Goal: Task Accomplishment & Management: Manage account settings

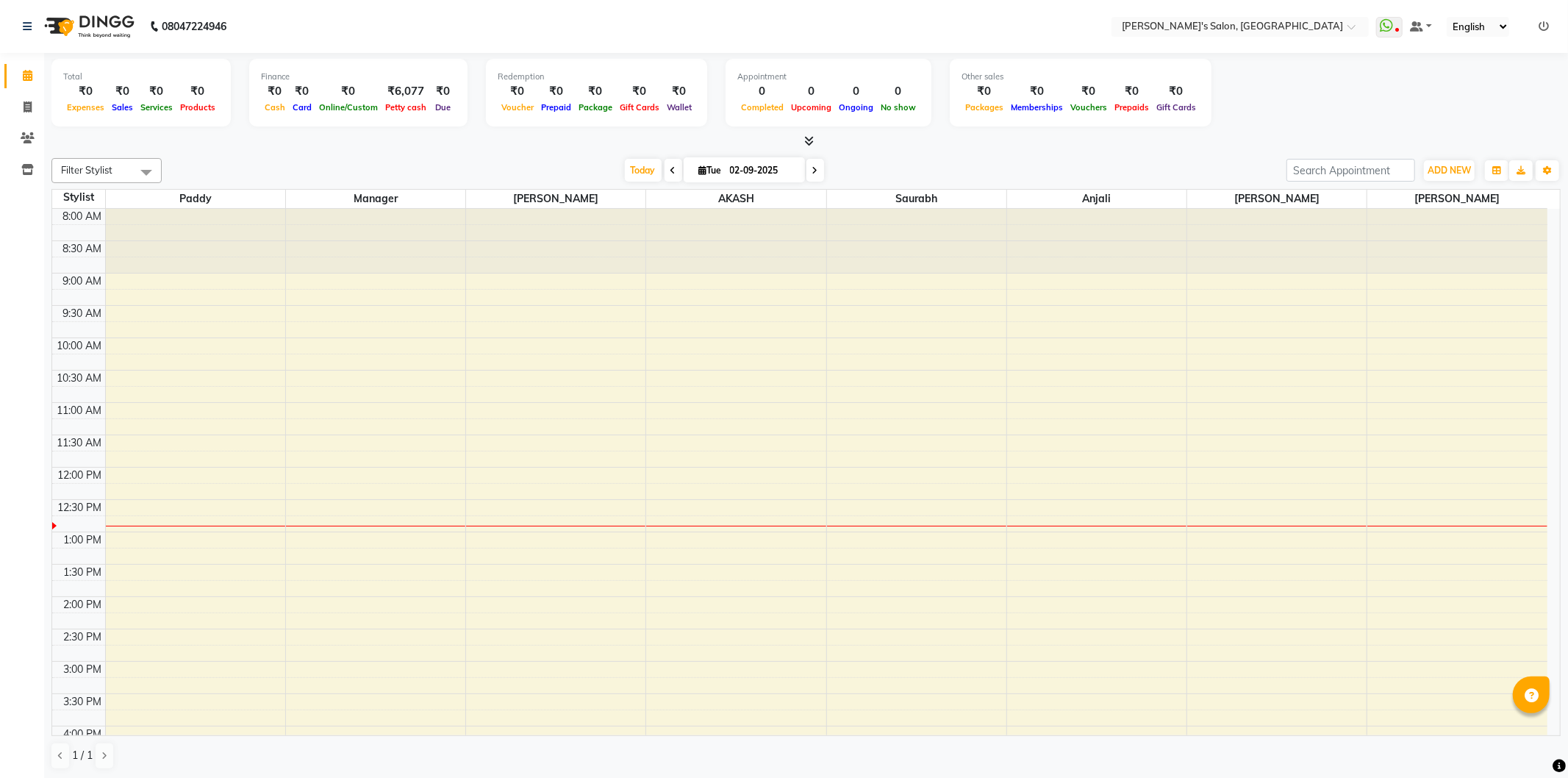
click at [809, 144] on icon at bounding box center [810, 140] width 10 height 11
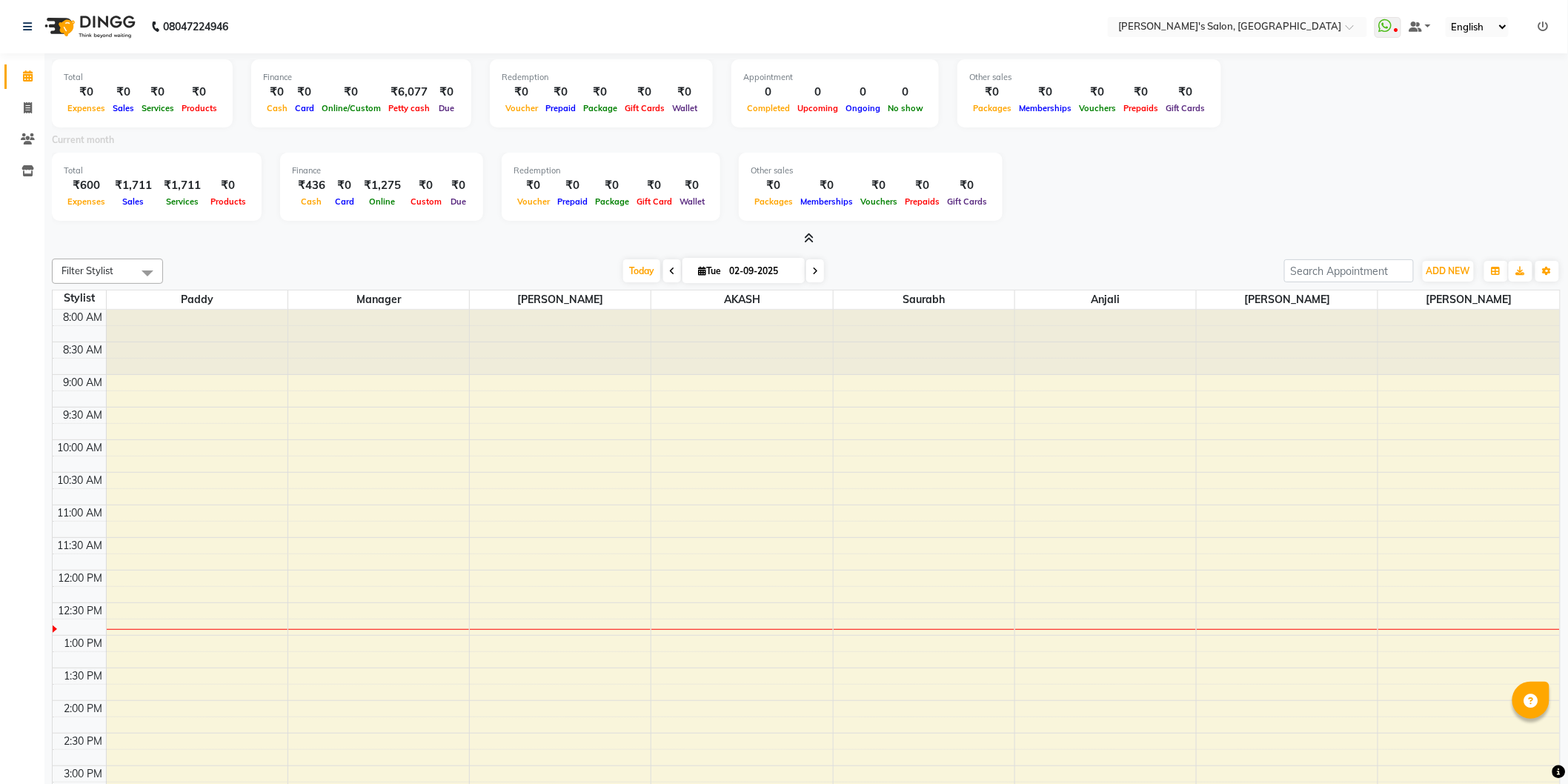
click at [810, 233] on icon at bounding box center [810, 238] width 10 height 11
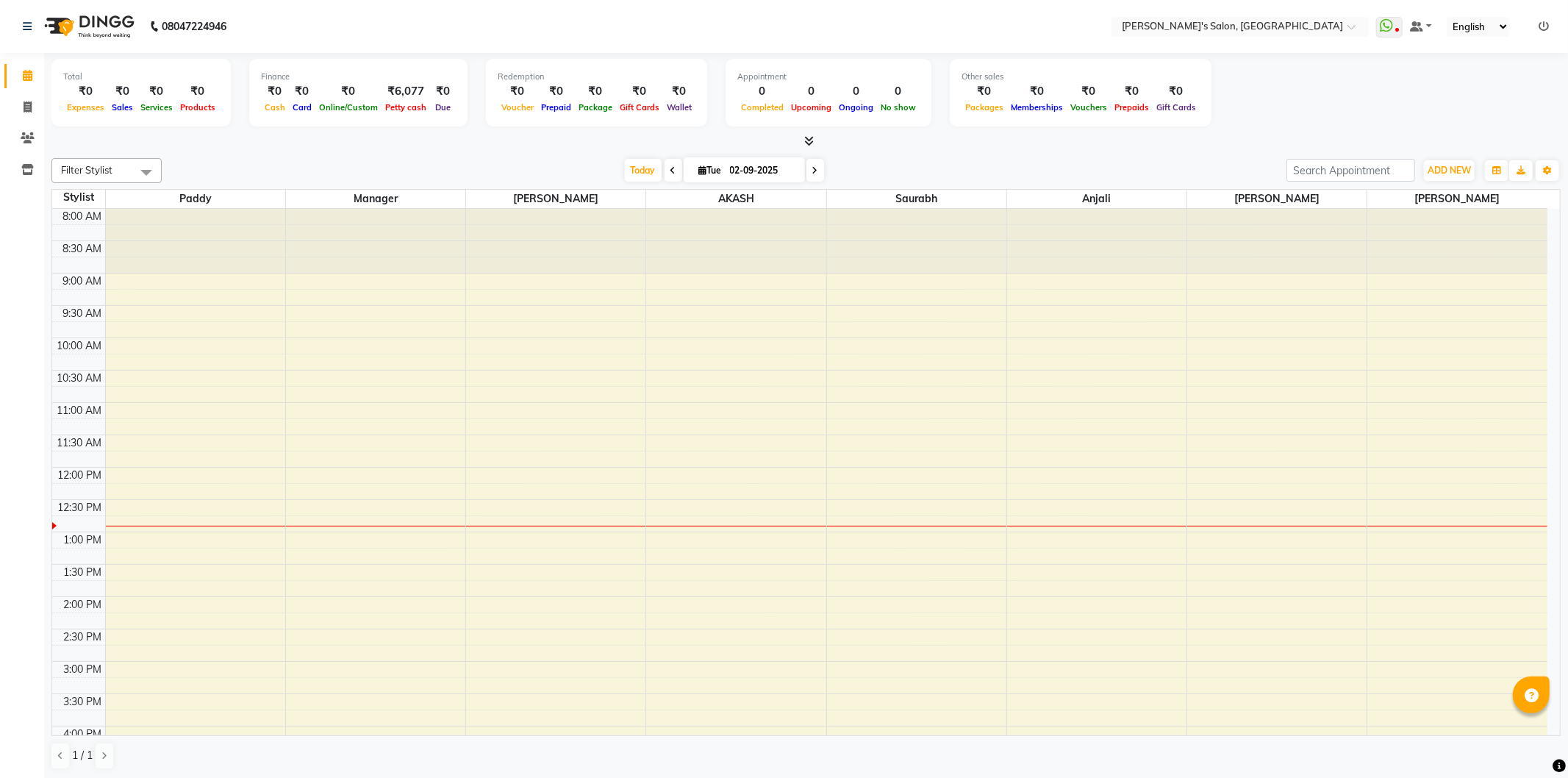
click at [806, 141] on icon at bounding box center [810, 140] width 10 height 11
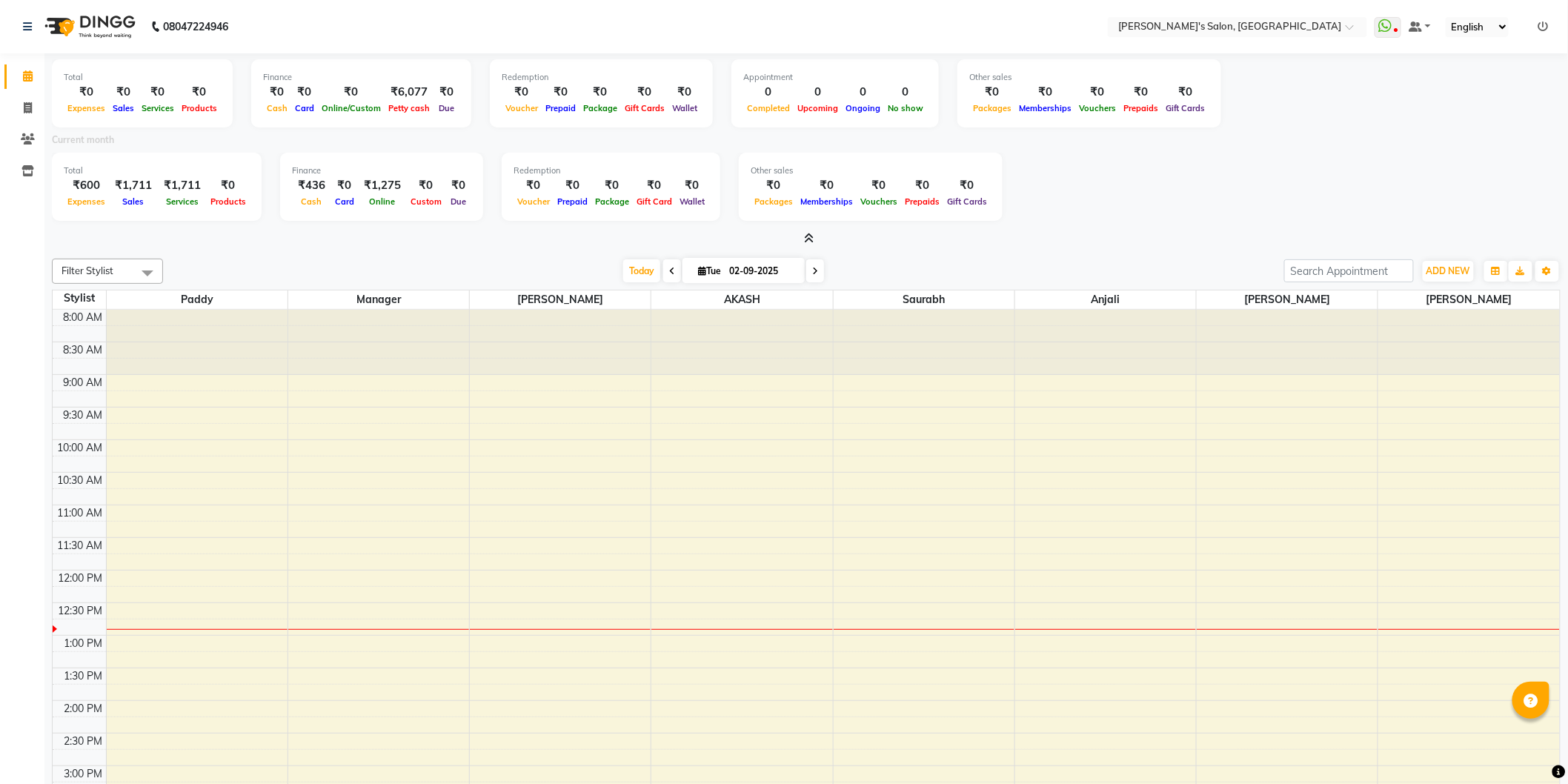
click at [811, 237] on icon at bounding box center [810, 238] width 10 height 11
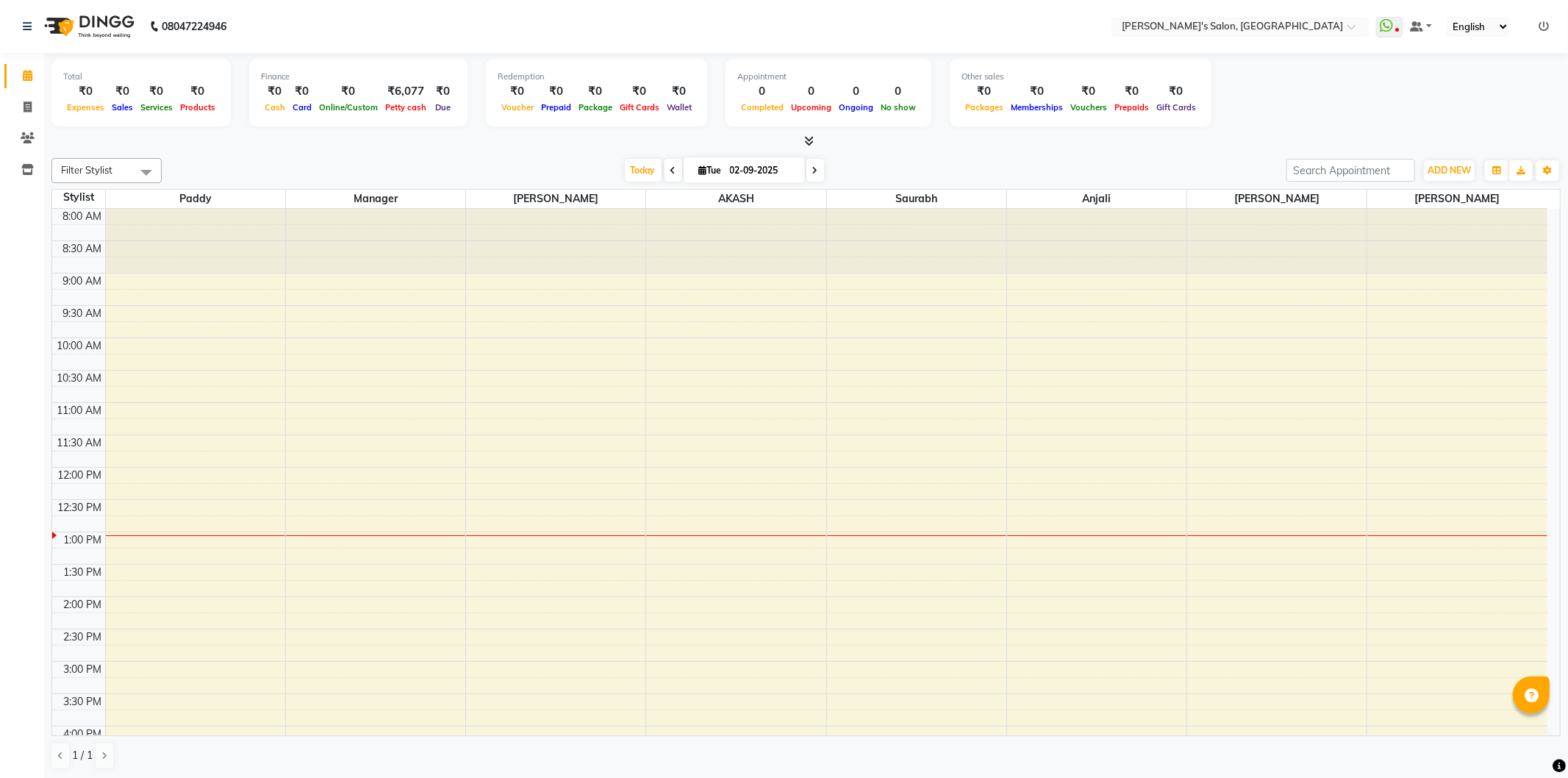
click at [1105, 321] on div "8:00 AM 8:30 AM 9:00 AM 9:30 AM 10:00 AM 10:30 AM 11:00 AM 11:30 AM 12:00 PM 12…" at bounding box center [800, 661] width 1496 height 905
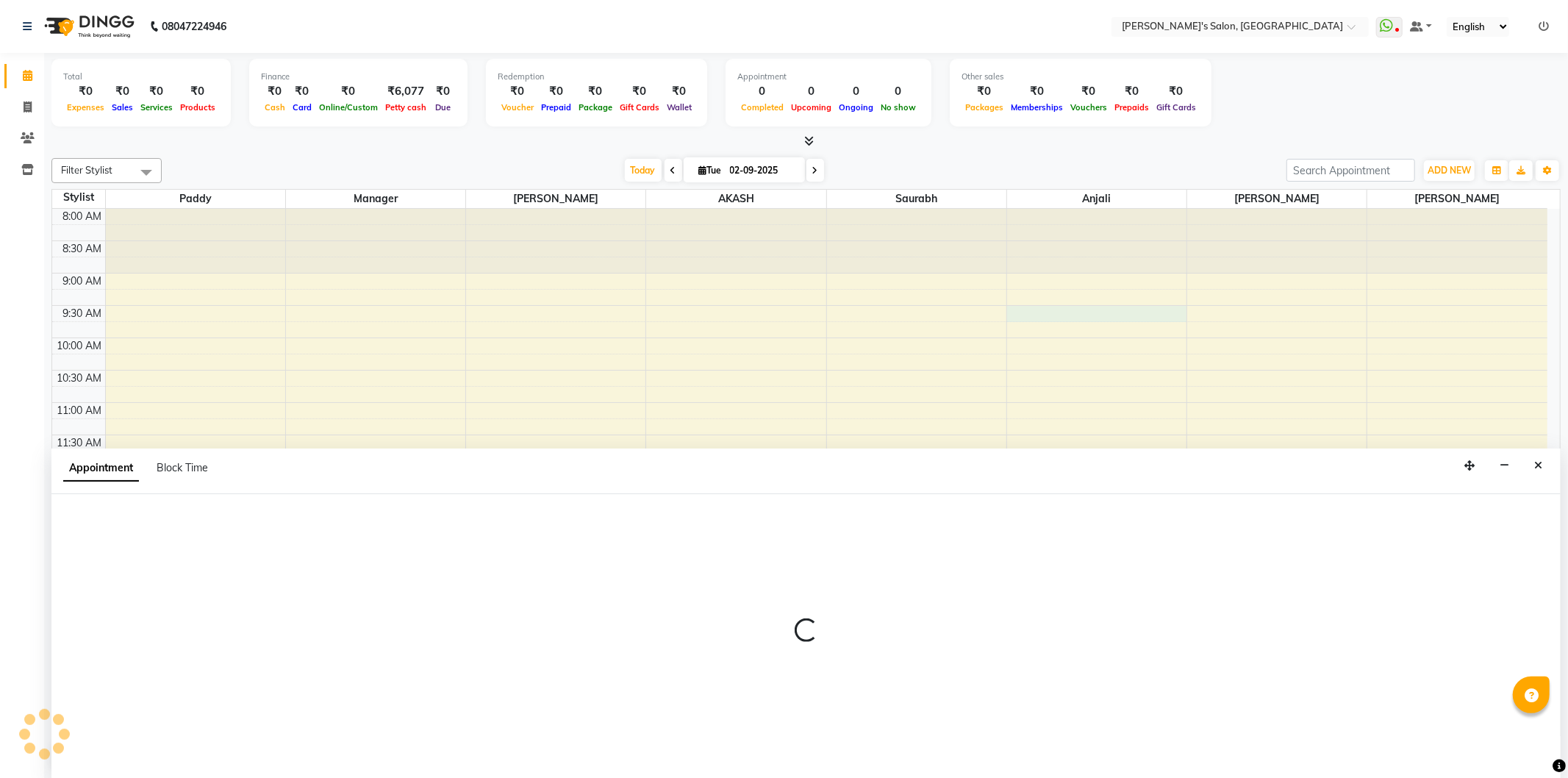
select select "75759"
select select "tentative"
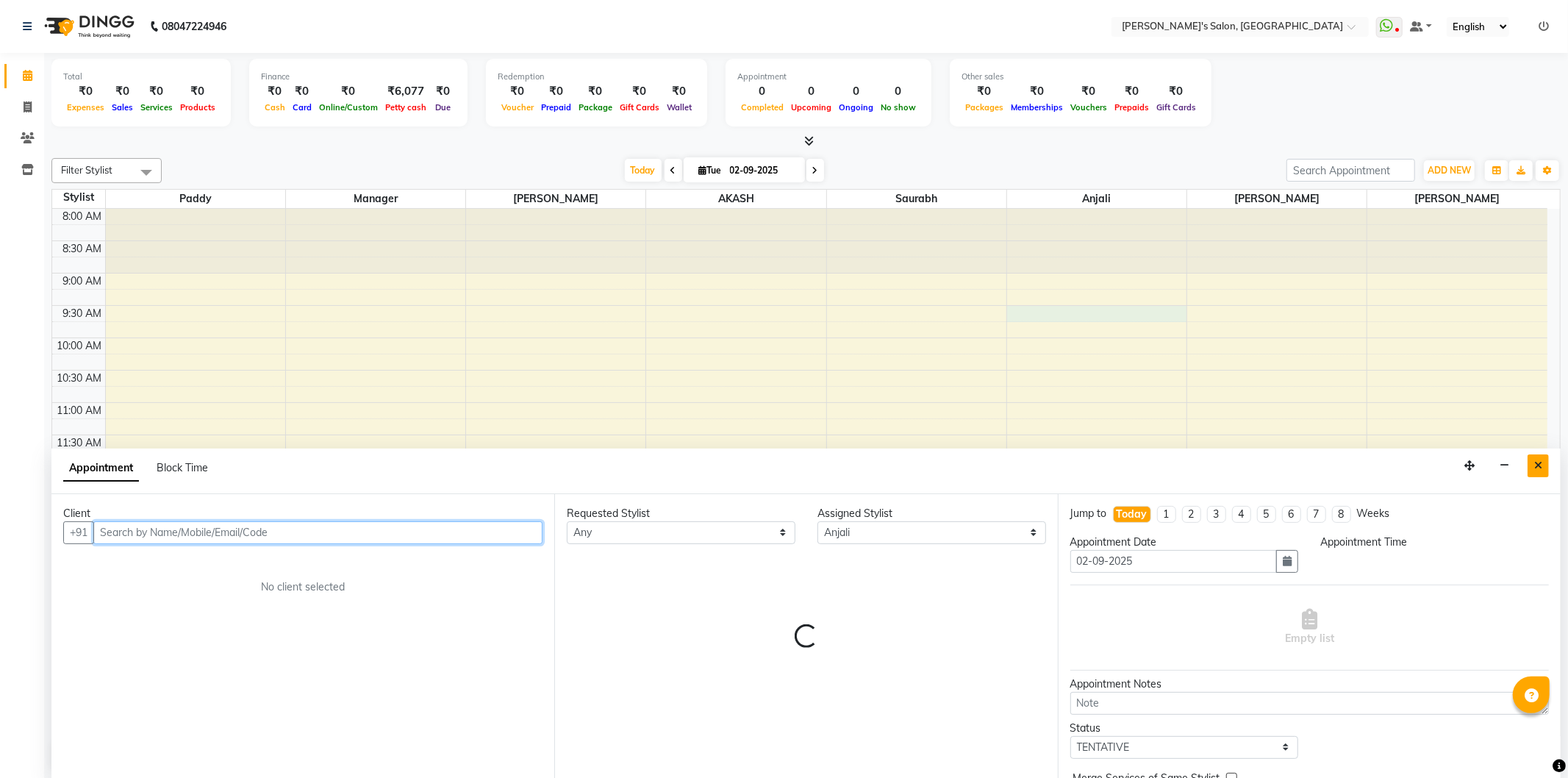
select select "570"
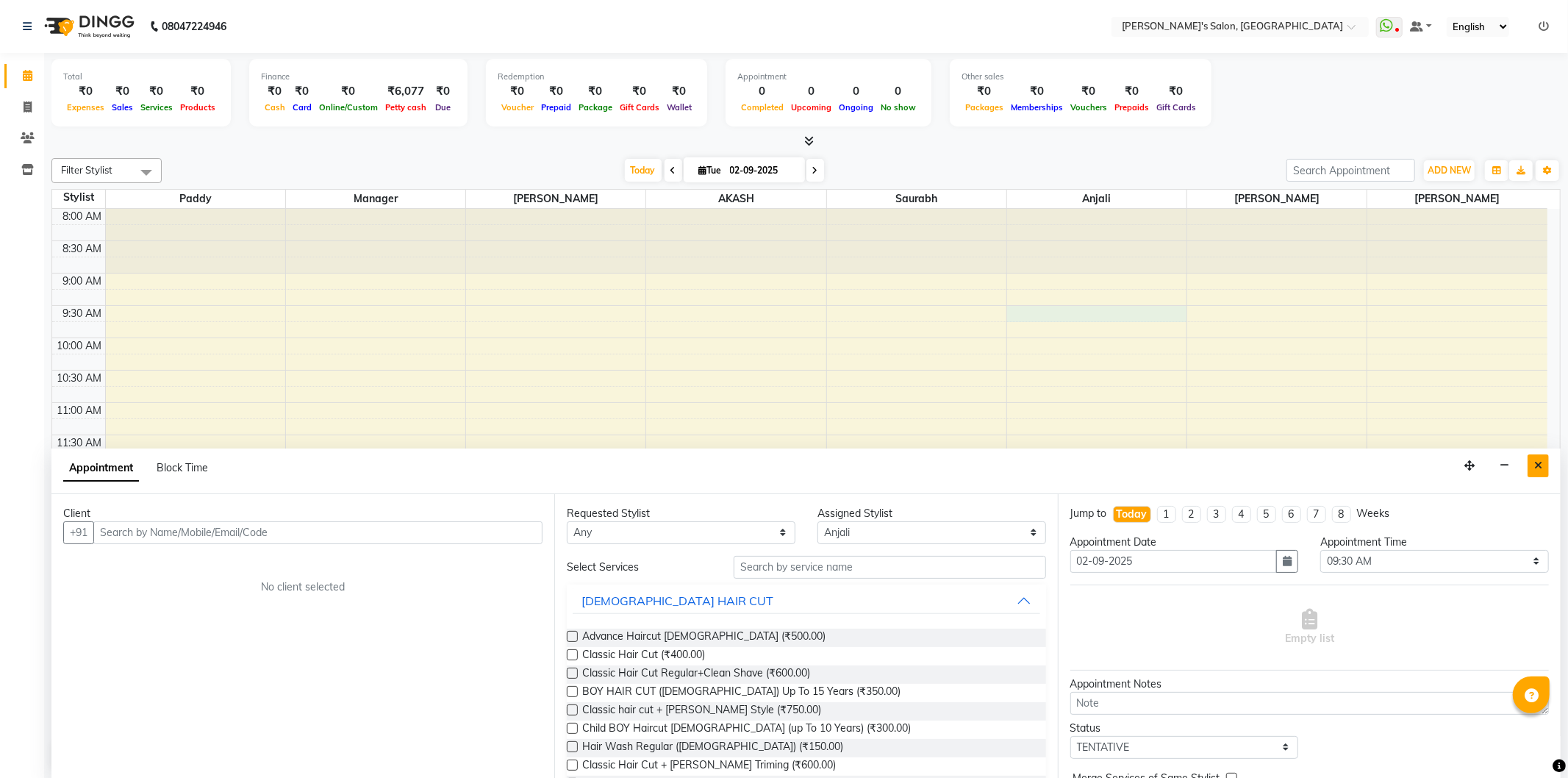
click at [1534, 460] on icon "Close" at bounding box center [1538, 465] width 8 height 11
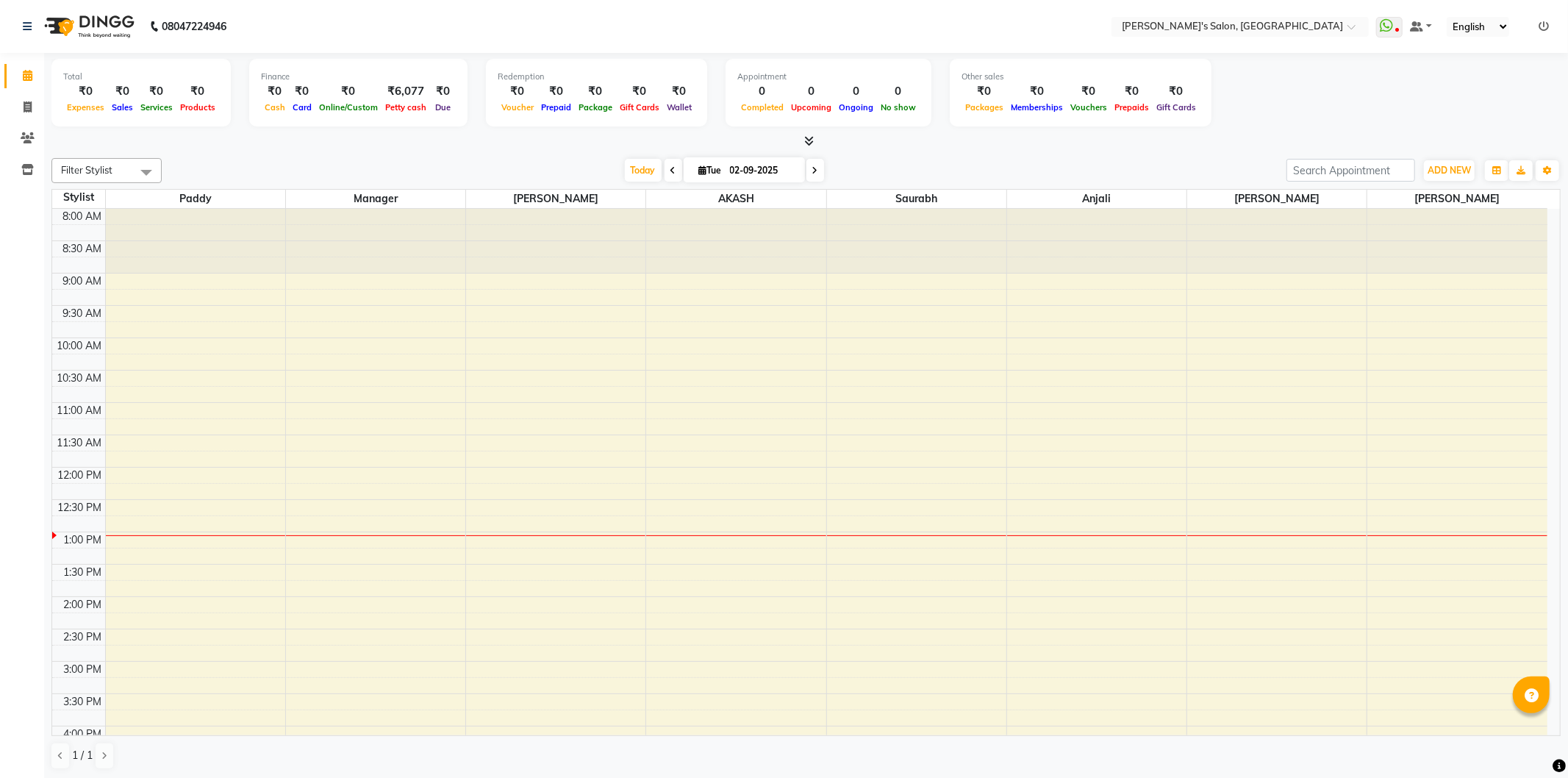
click at [1190, 119] on div "Total ₹0 Expenses ₹0 Sales ₹0 Services ₹0 Products Finance ₹0 Cash ₹0 Card ₹0 O…" at bounding box center [806, 95] width 1510 height 72
click at [1542, 24] on icon at bounding box center [1544, 26] width 11 height 11
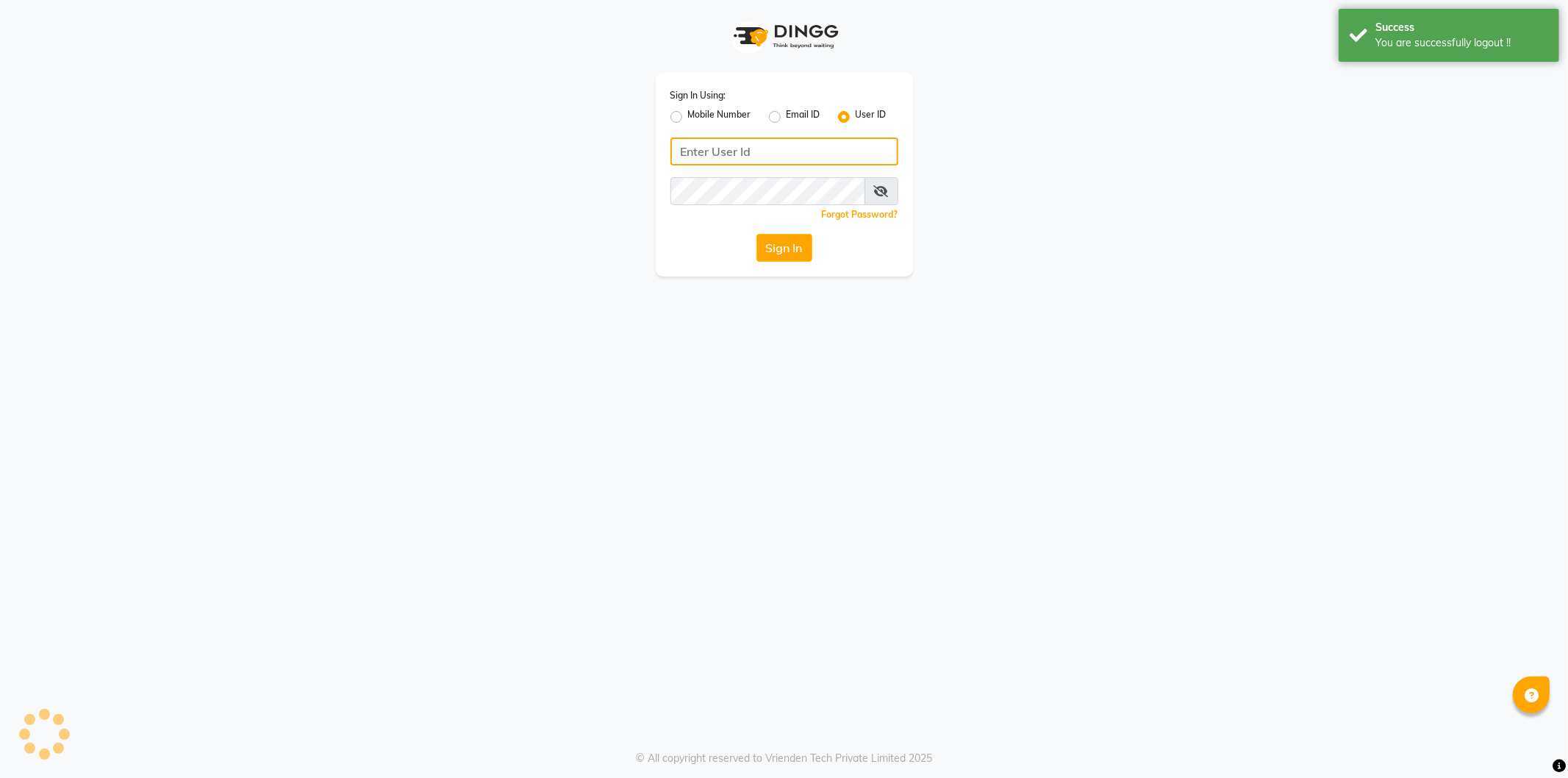
type input "8279543673"
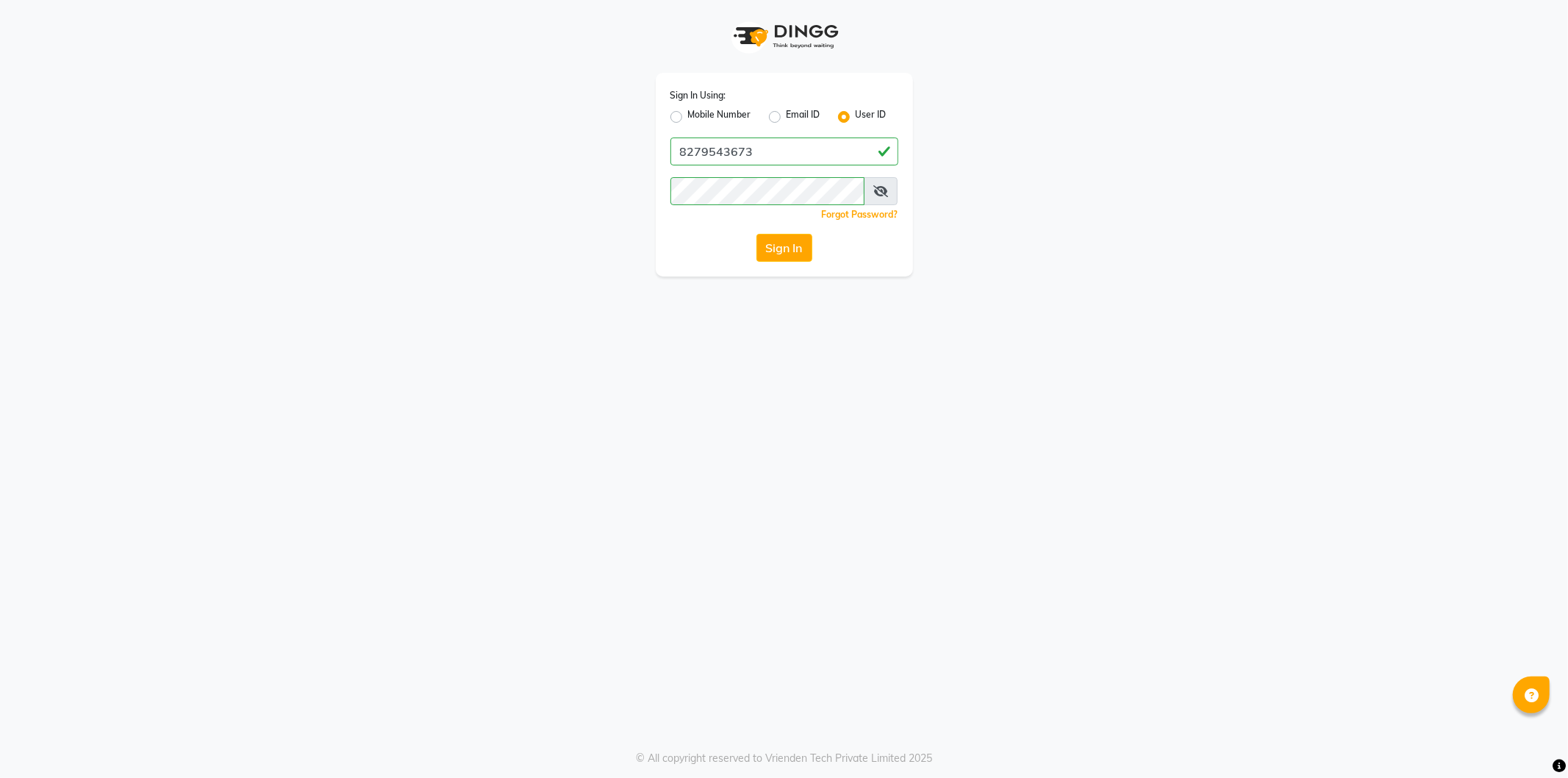
click at [689, 120] on label "Mobile Number" at bounding box center [720, 116] width 63 height 17
click at [689, 118] on input "Mobile Number" at bounding box center [694, 113] width 10 height 10
radio input "true"
radio input "false"
click at [749, 141] on input "Username" at bounding box center [809, 151] width 179 height 28
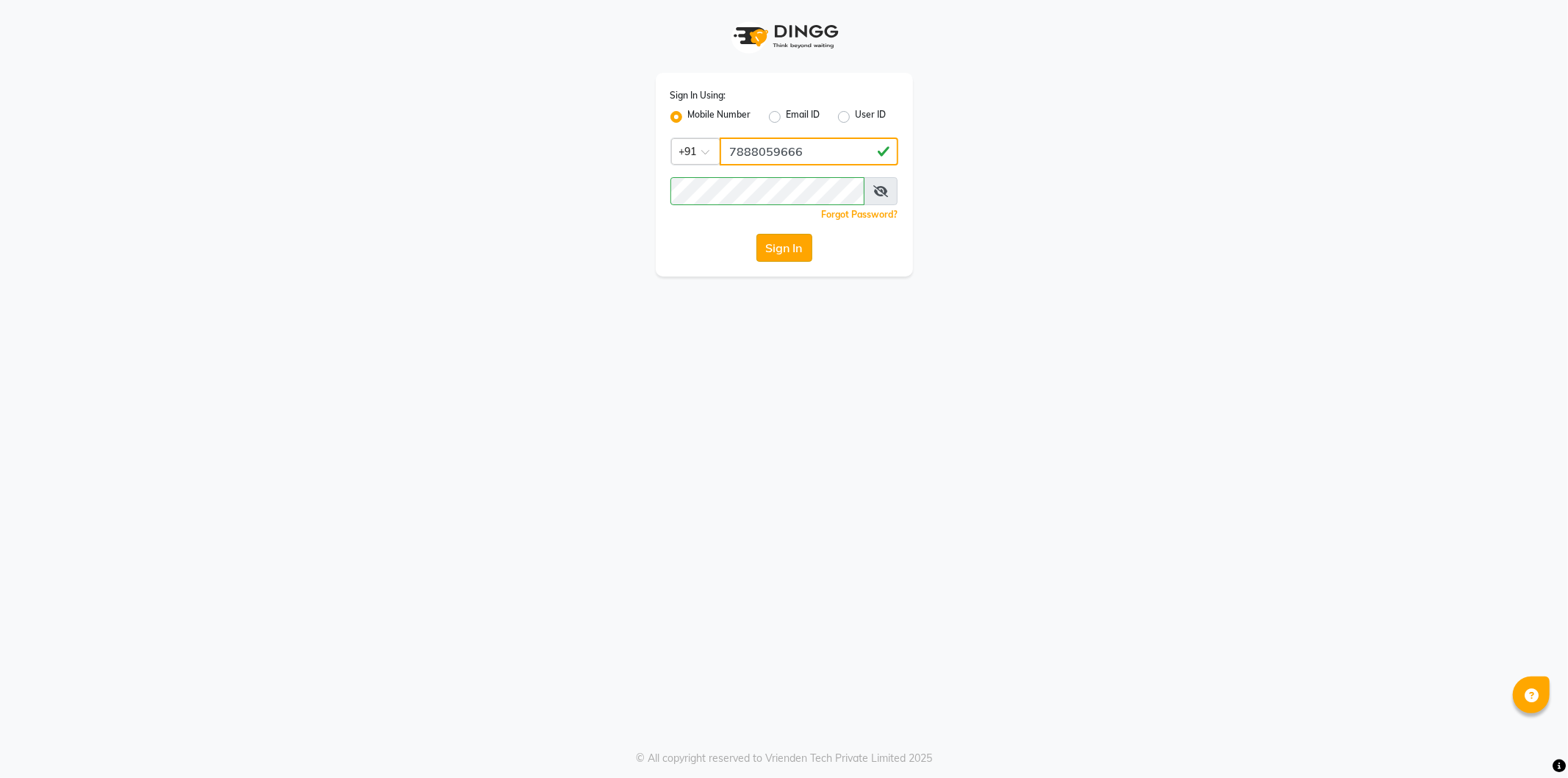
type input "7888059666"
click at [782, 239] on button "Sign In" at bounding box center [785, 248] width 56 height 28
